Goal: Check status

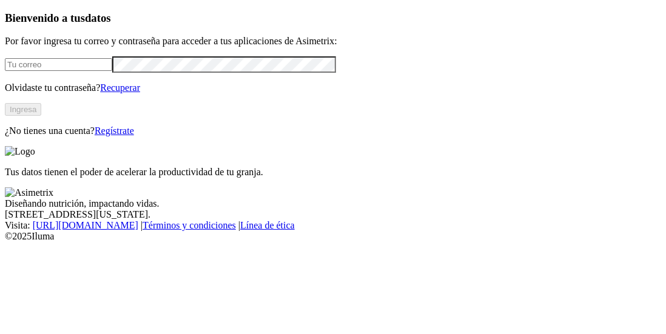
type input "[PERSON_NAME][EMAIL_ADDRESS][PERSON_NAME][DOMAIN_NAME]"
click at [41, 116] on button "Ingresa" at bounding box center [23, 109] width 36 height 13
